Goal: Task Accomplishment & Management: Manage account settings

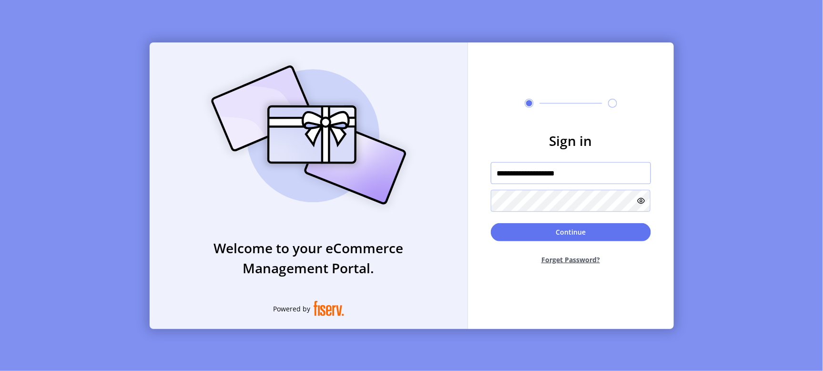
drag, startPoint x: 570, startPoint y: 173, endPoint x: 459, endPoint y: 163, distance: 111.4
click at [466, 166] on div "**********" at bounding box center [412, 185] width 524 height 286
paste input "text"
type input "**********"
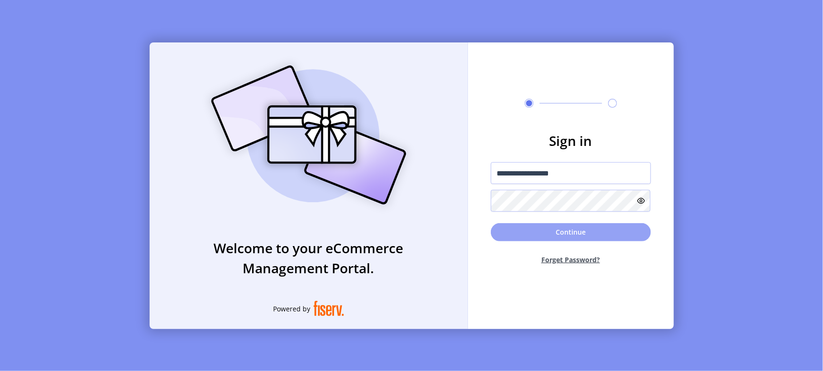
click at [577, 233] on button "Continue" at bounding box center [571, 232] width 160 height 18
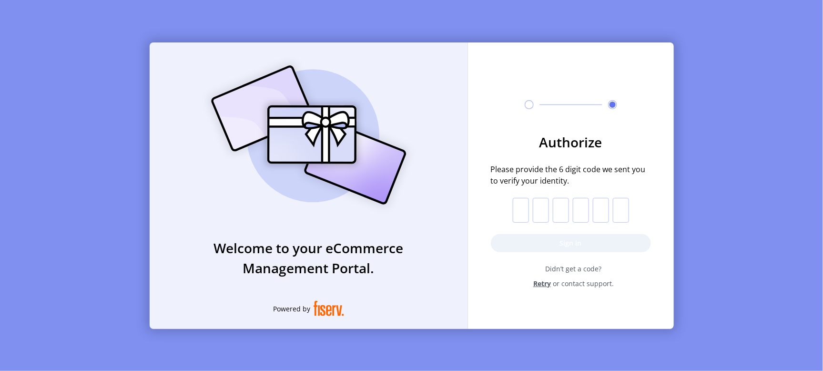
click at [521, 208] on input "text" at bounding box center [521, 210] width 16 height 25
type input "*"
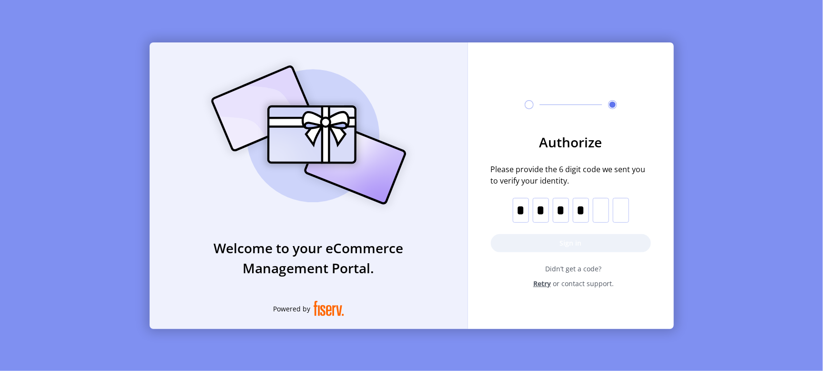
type input "*"
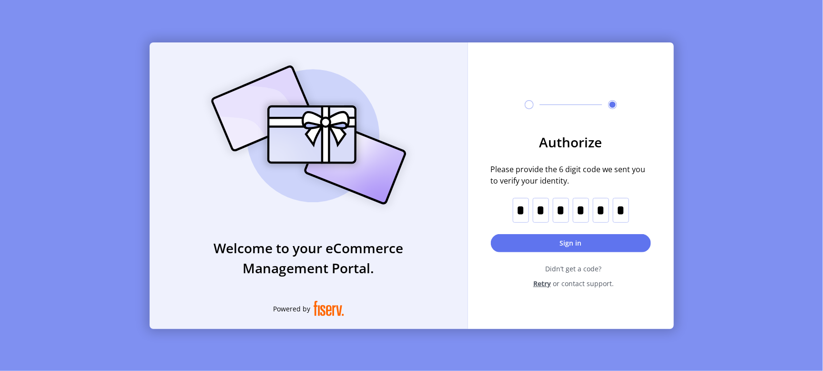
type input "*"
click at [587, 241] on button "Sign in" at bounding box center [571, 243] width 160 height 18
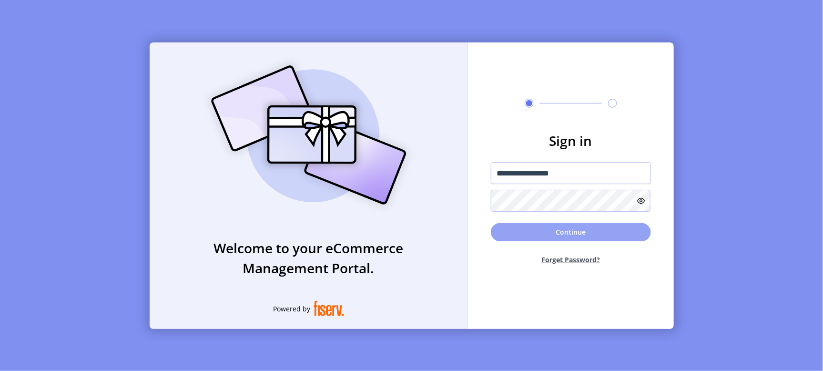
drag, startPoint x: 574, startPoint y: 228, endPoint x: 22, endPoint y: 137, distance: 559.7
click at [573, 226] on button "Continue" at bounding box center [571, 232] width 160 height 18
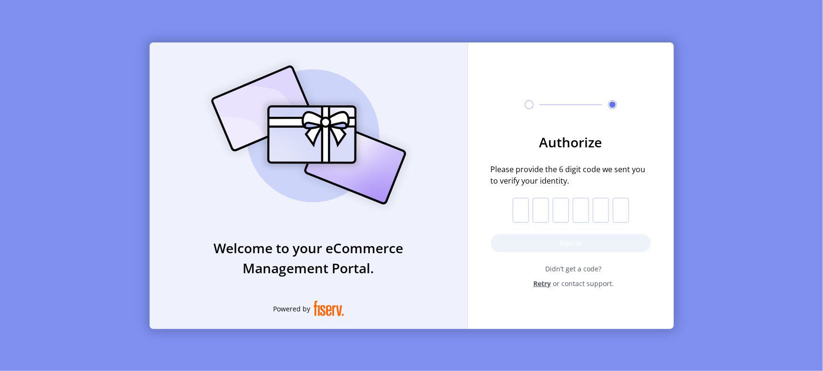
click at [522, 210] on input "text" at bounding box center [521, 210] width 16 height 25
type input "*"
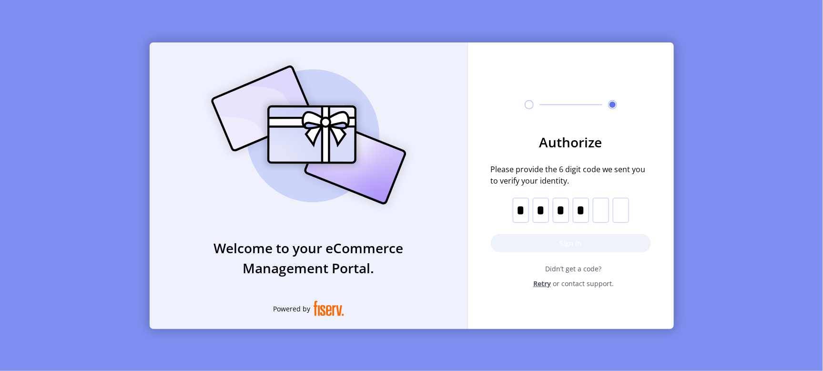
type input "*"
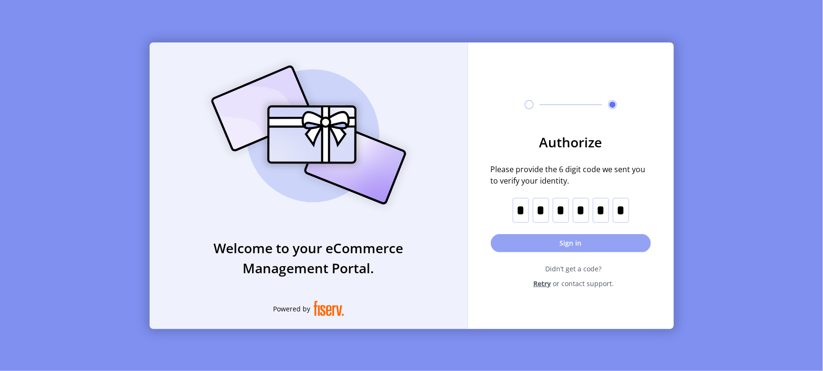
type input "*"
click at [572, 245] on button "Sign in" at bounding box center [571, 243] width 160 height 18
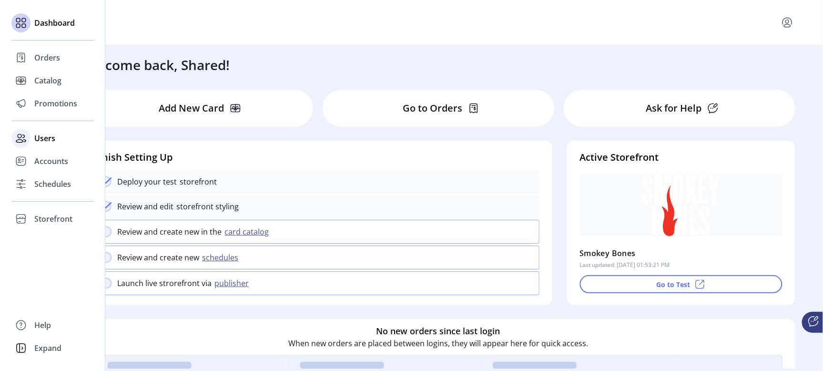
click at [34, 139] on span "Users" at bounding box center [44, 137] width 21 height 11
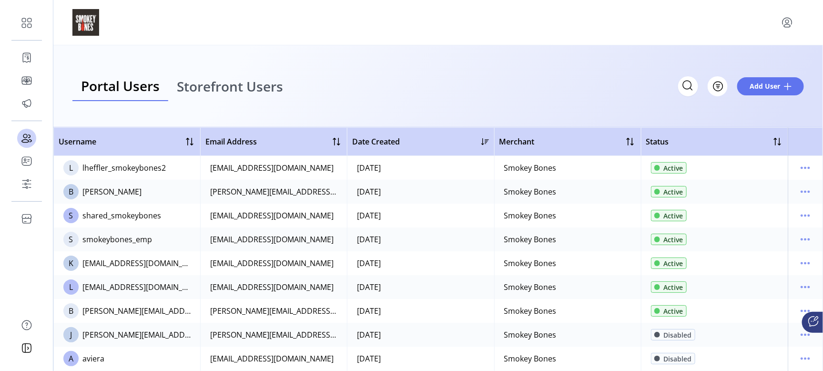
drag, startPoint x: 167, startPoint y: 169, endPoint x: 78, endPoint y: 175, distance: 88.8
click at [78, 175] on td "L lheffler_smokeybones2" at bounding box center [126, 168] width 147 height 24
copy td "lheffler_smokeybones2"
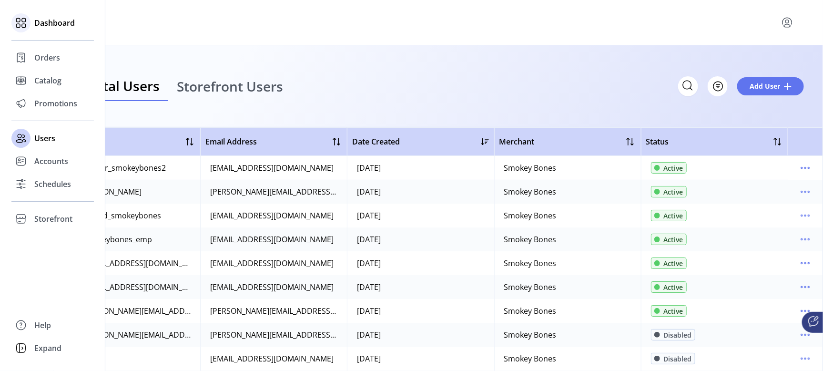
click at [53, 21] on span "Dashboard" at bounding box center [54, 22] width 41 height 11
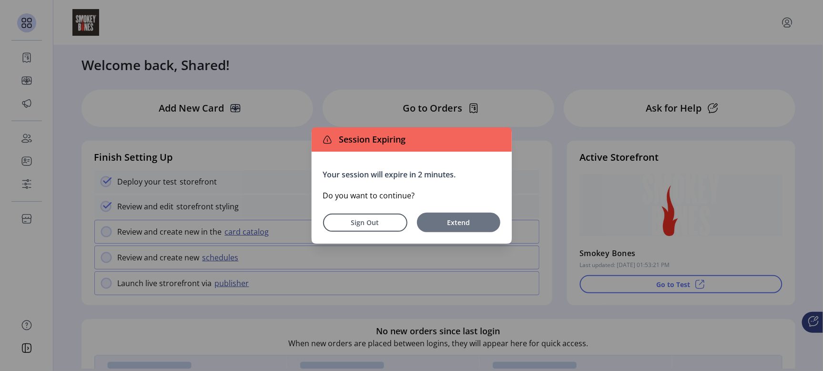
click at [464, 223] on span "Extend" at bounding box center [459, 222] width 74 height 10
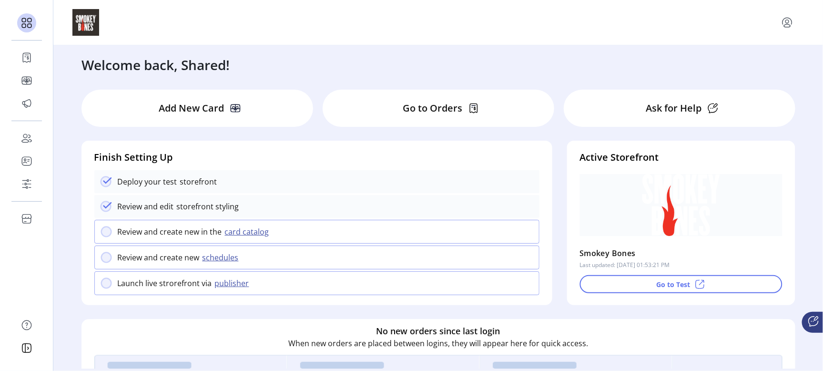
click at [216, 106] on p "Add New Card" at bounding box center [191, 108] width 65 height 14
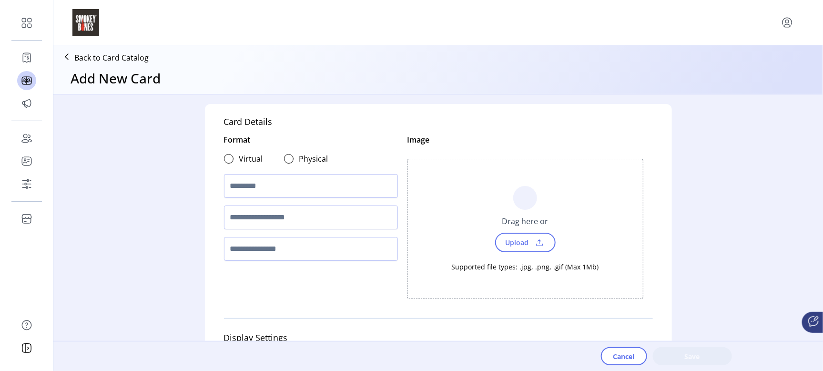
click at [230, 107] on div "Card Details Format Virtual Physical Image Choose Upload Cancel Drag here or Up…" at bounding box center [438, 245] width 467 height 283
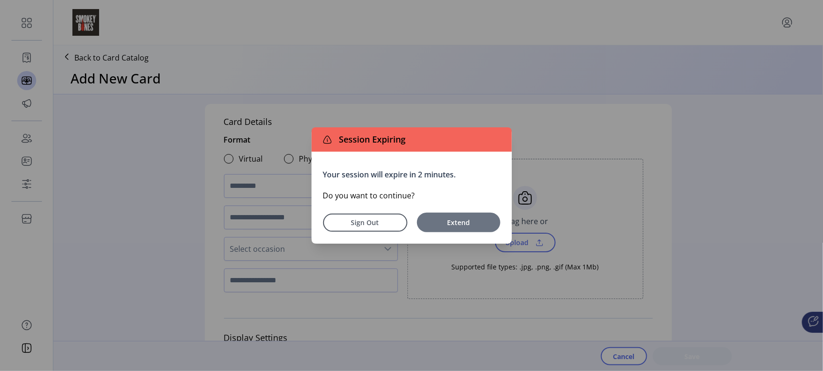
click at [454, 226] on span "Extend" at bounding box center [459, 222] width 74 height 10
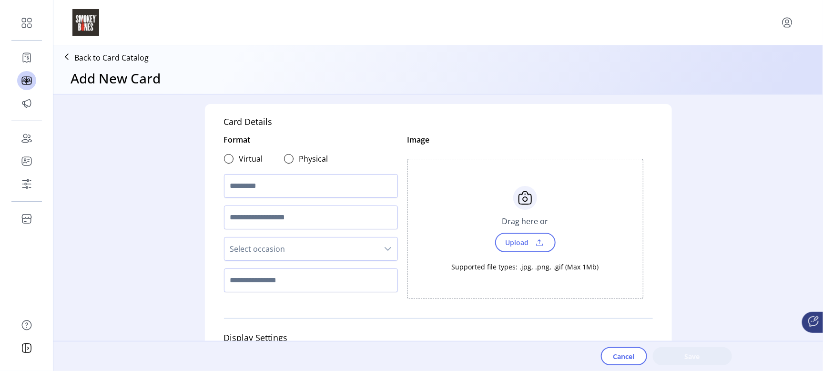
click at [68, 55] on icon at bounding box center [66, 56] width 15 height 15
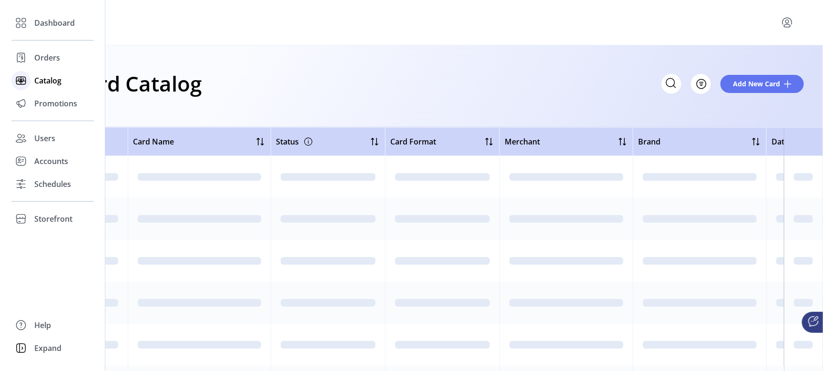
click at [47, 81] on span "Catalog" at bounding box center [47, 80] width 27 height 11
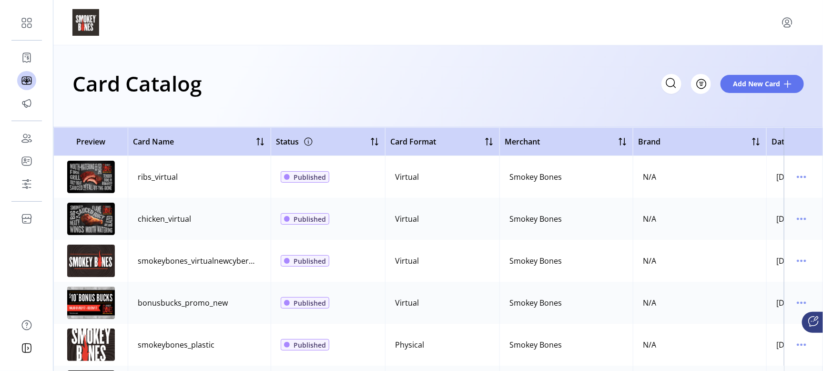
click at [447, 21] on div at bounding box center [437, 22] width 731 height 27
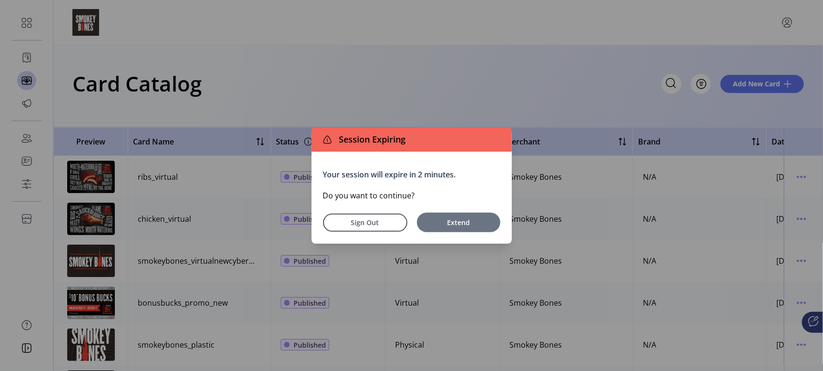
drag, startPoint x: 484, startPoint y: 216, endPoint x: 416, endPoint y: 266, distance: 84.9
click at [484, 216] on button "Extend" at bounding box center [458, 223] width 83 height 20
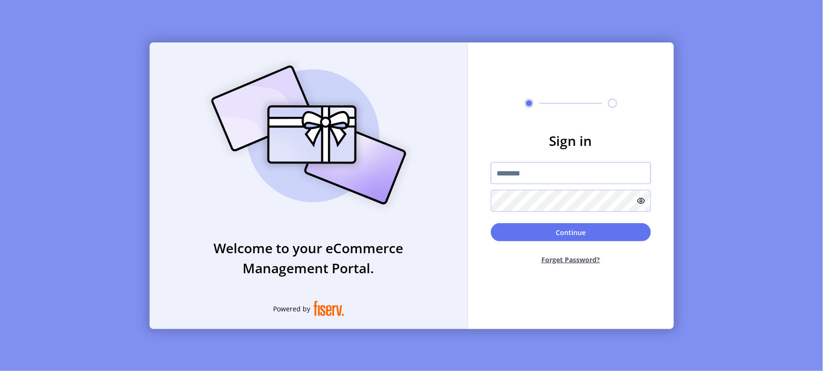
type input "**********"
